Goal: Task Accomplishment & Management: Manage account settings

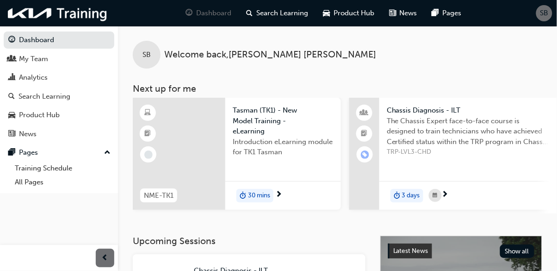
click at [544, 14] on span "SB" at bounding box center [545, 13] width 8 height 11
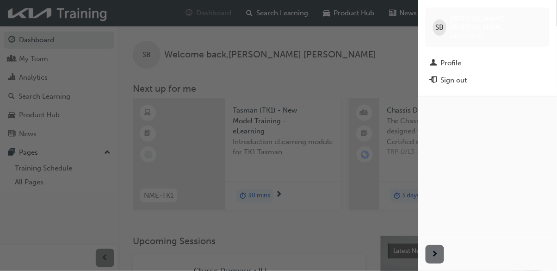
click at [453, 75] on div "Sign out" at bounding box center [454, 80] width 26 height 11
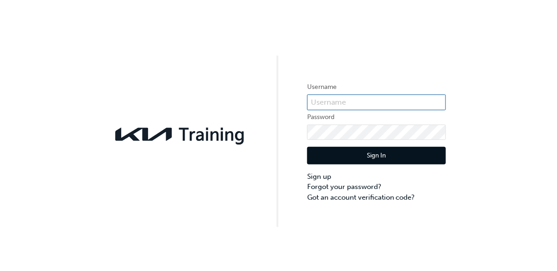
click at [377, 97] on input "text" at bounding box center [376, 102] width 139 height 16
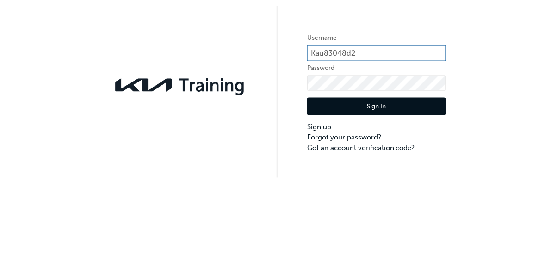
type input "Kau83048d2"
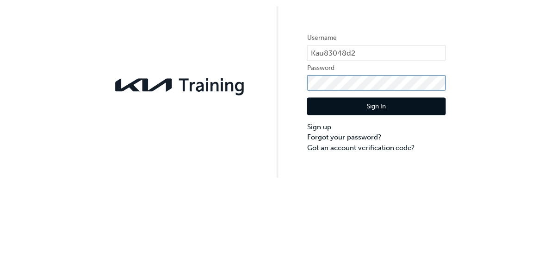
click button "Sign In" at bounding box center [376, 156] width 139 height 18
